Goal: Transaction & Acquisition: Purchase product/service

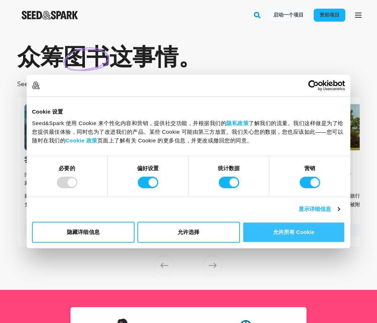
click at [285, 231] on font "允许所有 Cookie" at bounding box center [293, 232] width 41 height 6
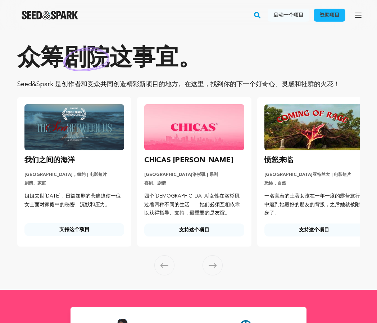
click at [282, 12] on font "启动一个项目" at bounding box center [289, 15] width 30 height 7
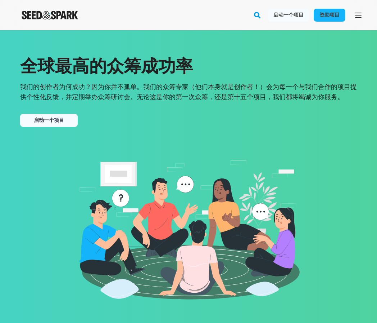
click at [61, 119] on font "启动一个项目" at bounding box center [49, 120] width 30 height 5
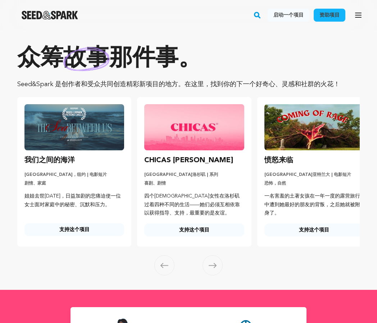
click at [301, 138] on img at bounding box center [315, 127] width 100 height 46
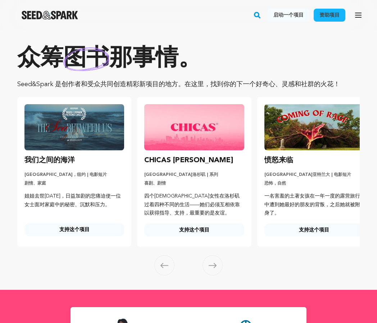
click at [188, 149] on img at bounding box center [194, 127] width 100 height 46
click at [189, 134] on img at bounding box center [194, 127] width 100 height 46
click at [185, 181] on p "喜剧、剧情" at bounding box center [194, 183] width 100 height 6
click at [183, 227] on font "支持这个项目" at bounding box center [194, 229] width 30 height 5
